Goal: Task Accomplishment & Management: Use online tool/utility

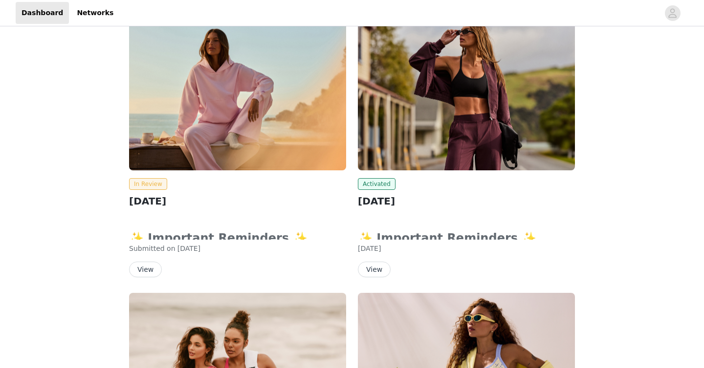
click at [144, 271] on button "View" at bounding box center [145, 270] width 33 height 16
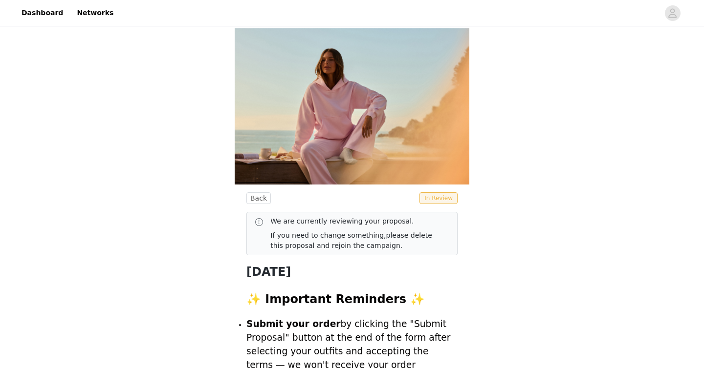
scroll to position [148, 0]
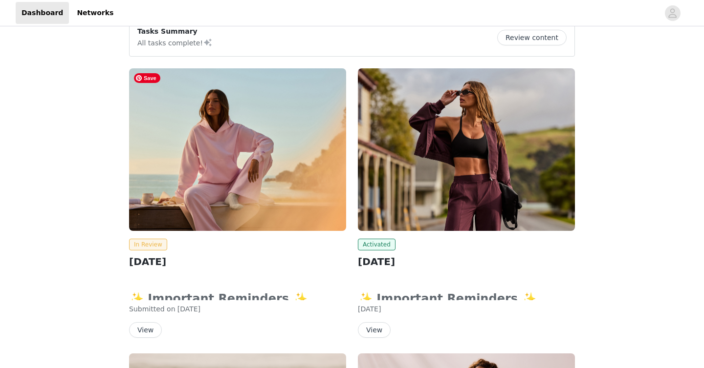
scroll to position [234, 0]
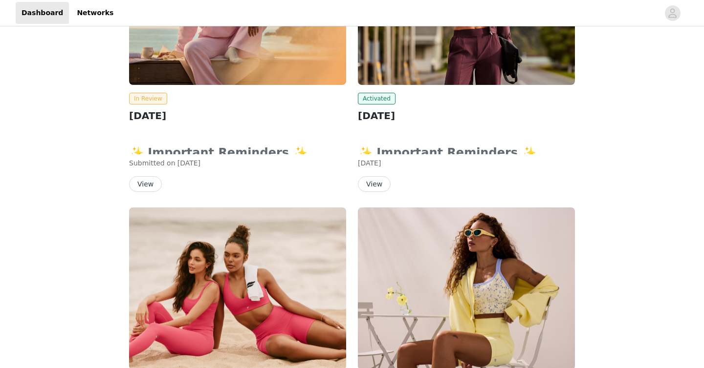
click at [140, 182] on button "View" at bounding box center [145, 184] width 33 height 16
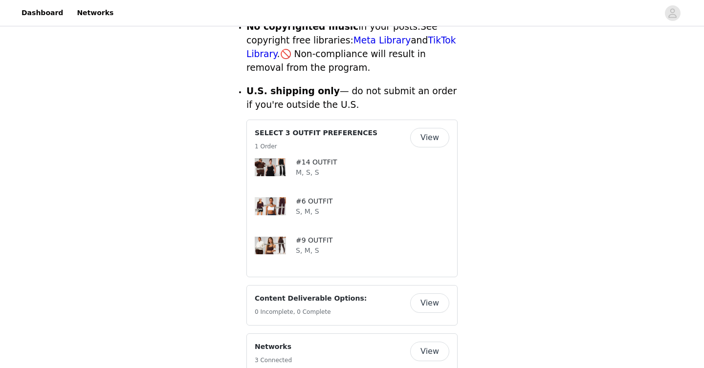
scroll to position [454, 0]
click at [421, 127] on button "View" at bounding box center [429, 137] width 39 height 20
